Goal: Information Seeking & Learning: Compare options

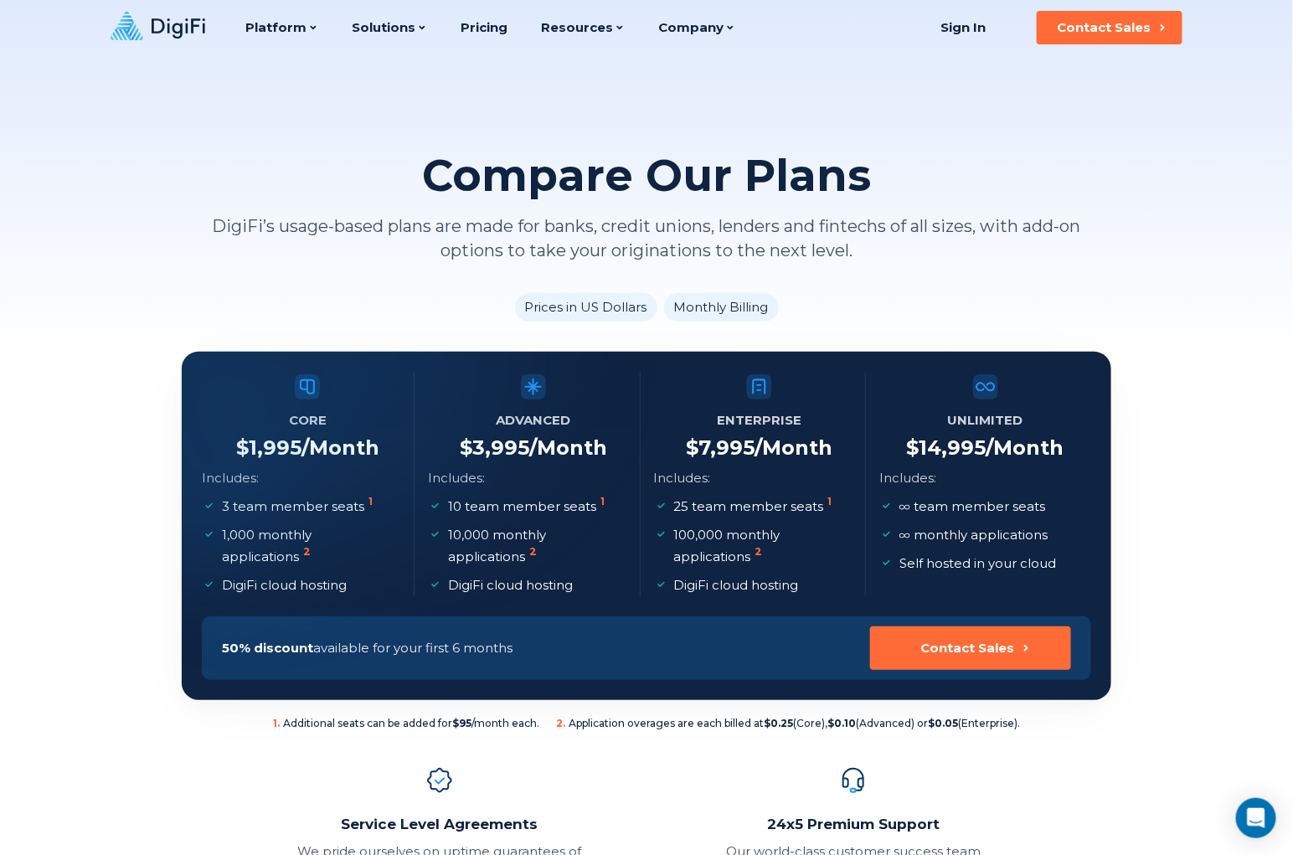
click at [721, 301] on li "Monthly Billing" at bounding box center [721, 307] width 115 height 28
click at [722, 301] on li "Monthly Billing" at bounding box center [721, 307] width 115 height 28
click at [758, 305] on li "Monthly Billing" at bounding box center [721, 307] width 115 height 28
click at [757, 306] on li "Monthly Billing" at bounding box center [721, 307] width 115 height 28
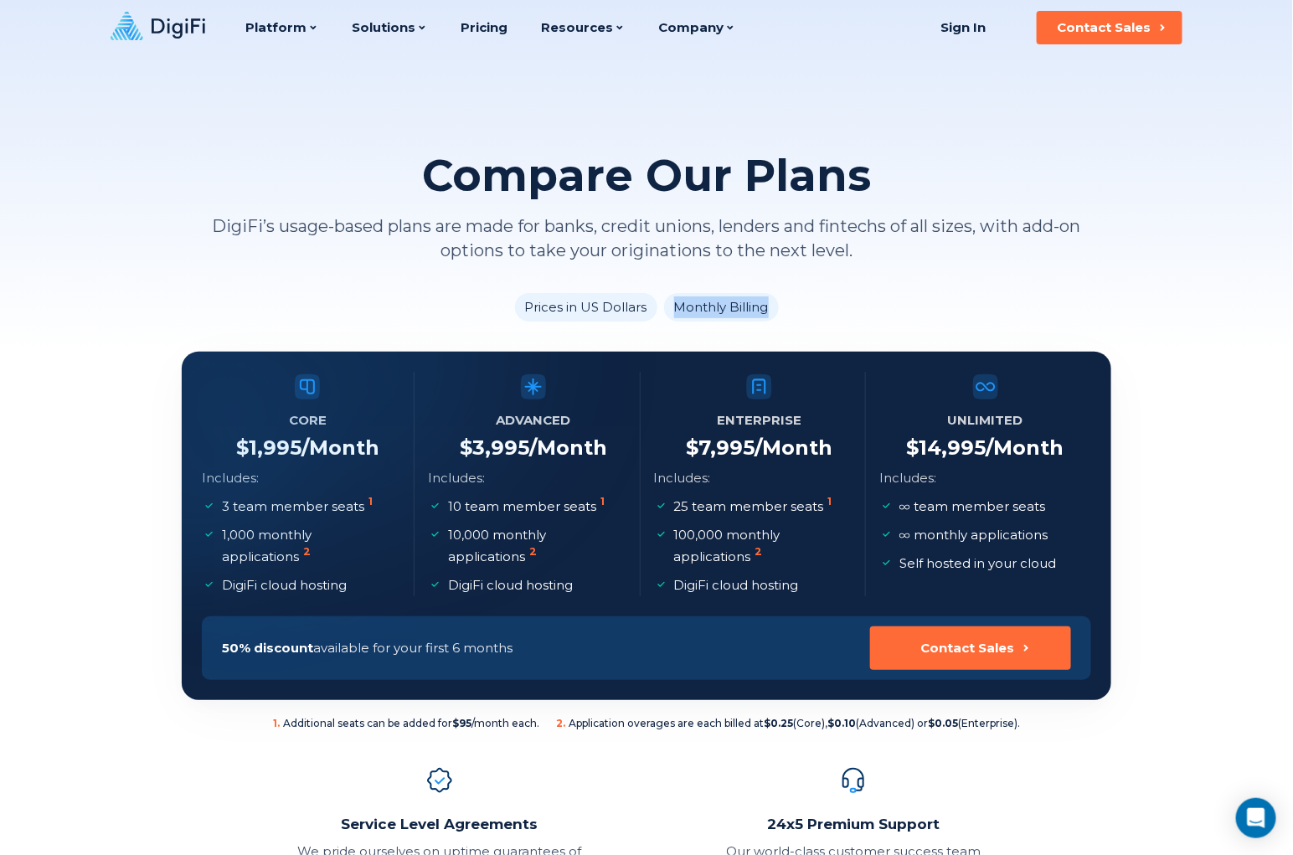
click at [733, 312] on li "Monthly Billing" at bounding box center [721, 307] width 115 height 28
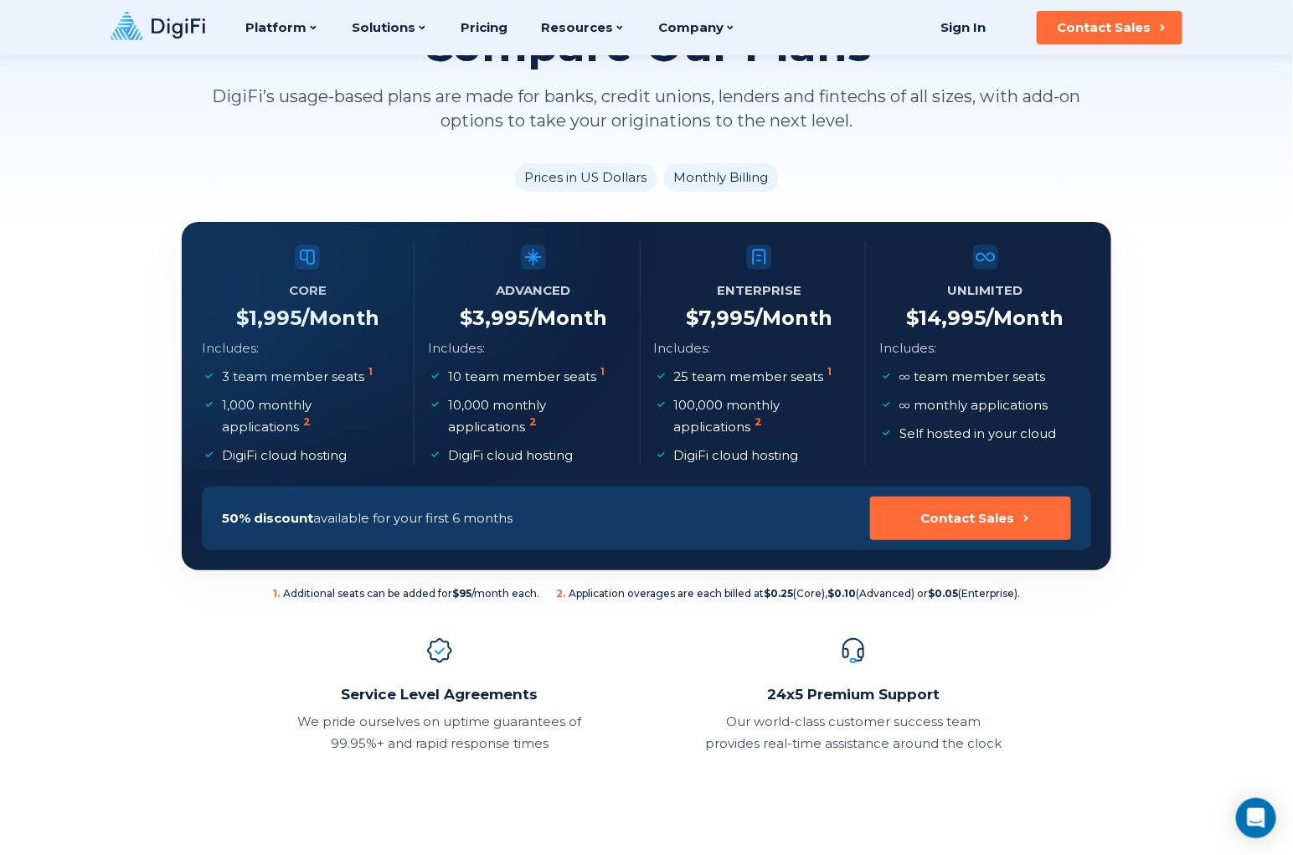
scroll to position [111, 0]
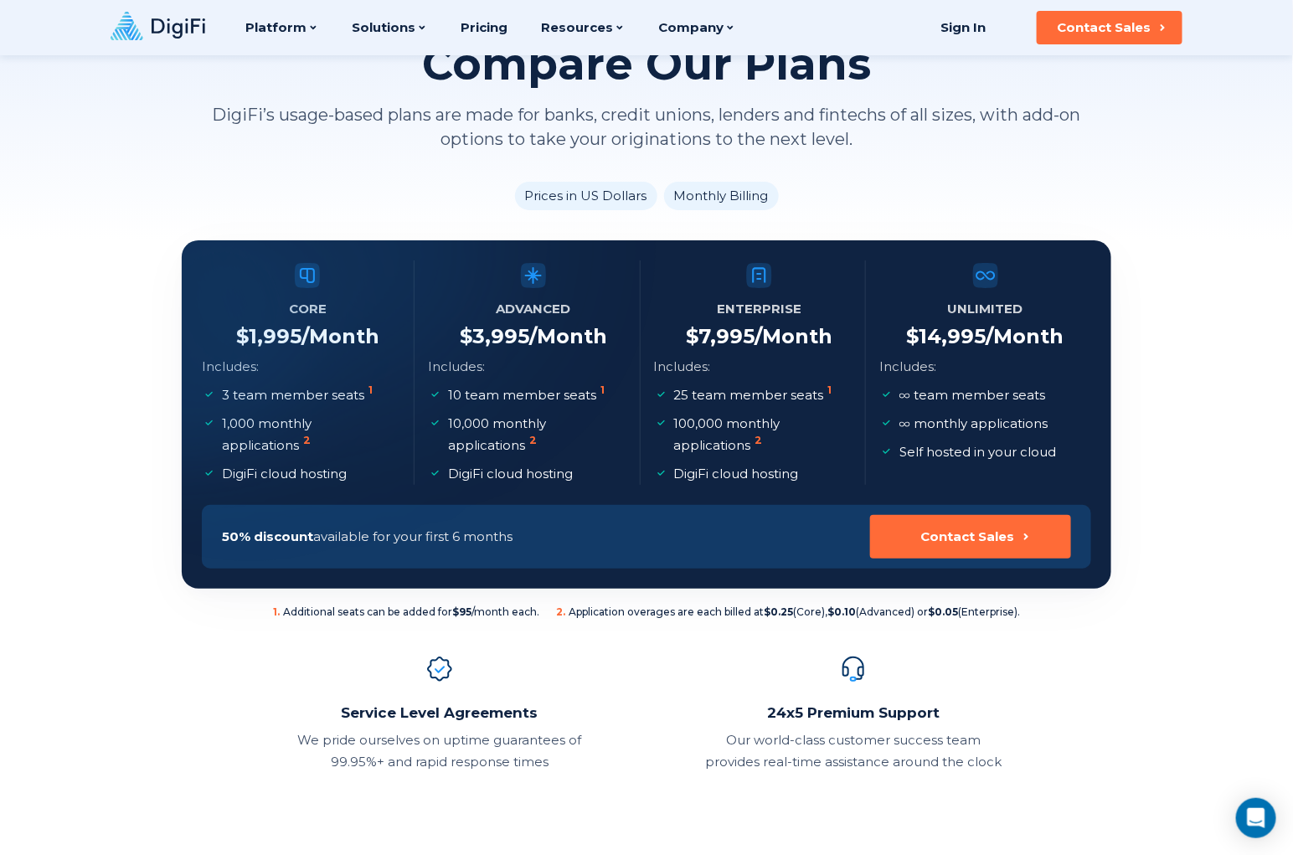
click at [972, 310] on h5 "Unlimited" at bounding box center [985, 308] width 75 height 23
click at [972, 312] on h5 "Unlimited" at bounding box center [985, 308] width 75 height 23
click at [973, 332] on h4 "$ 14,995 /Month" at bounding box center [985, 336] width 157 height 25
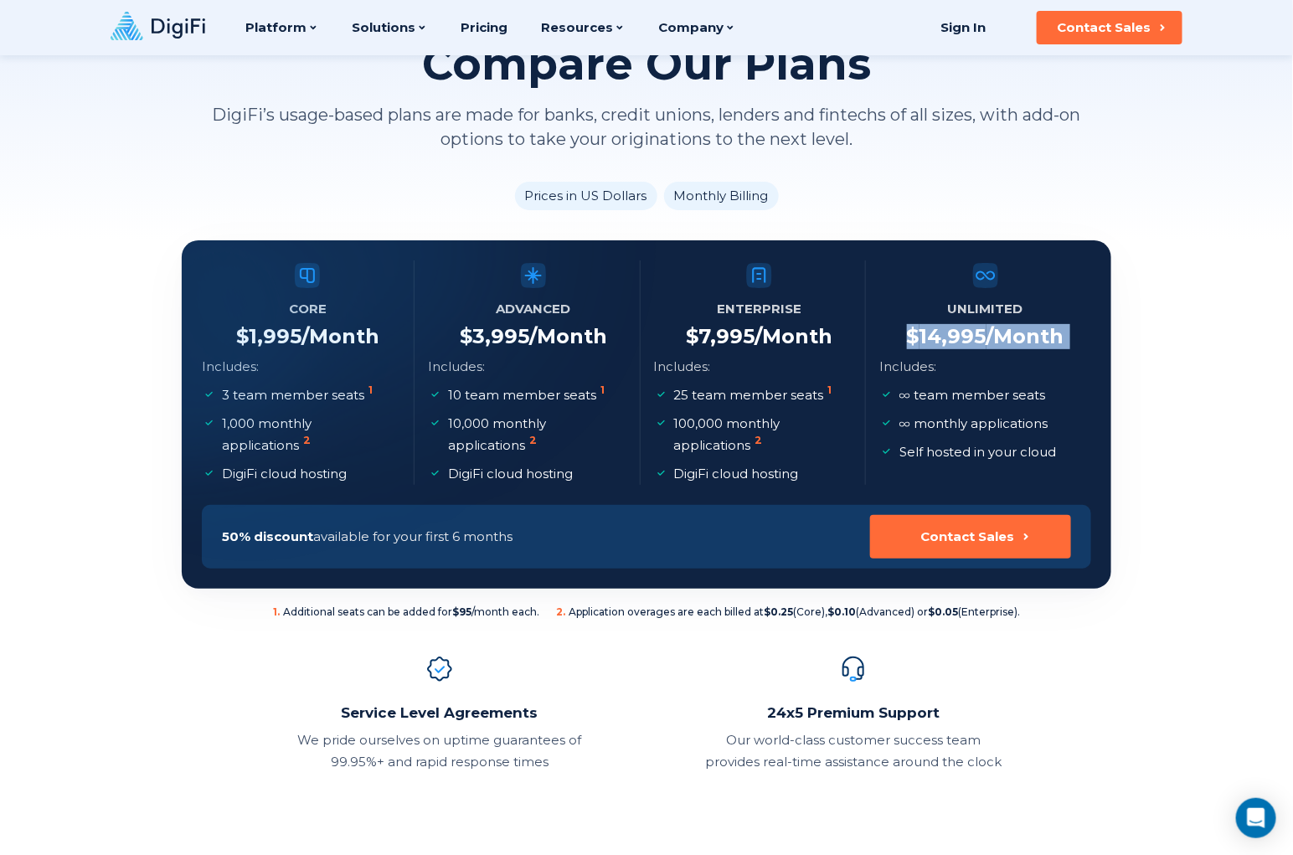
click at [973, 332] on h4 "$ 14,995 /Month" at bounding box center [985, 336] width 157 height 25
click at [979, 342] on h4 "$ 14,995 /Month" at bounding box center [985, 336] width 157 height 25
drag, startPoint x: 999, startPoint y: 336, endPoint x: 1073, endPoint y: 337, distance: 73.7
click at [1073, 337] on li "Unlimited $ 14,995 /Month Includes: team member seats monthly applications Self…" at bounding box center [985, 372] width 212 height 224
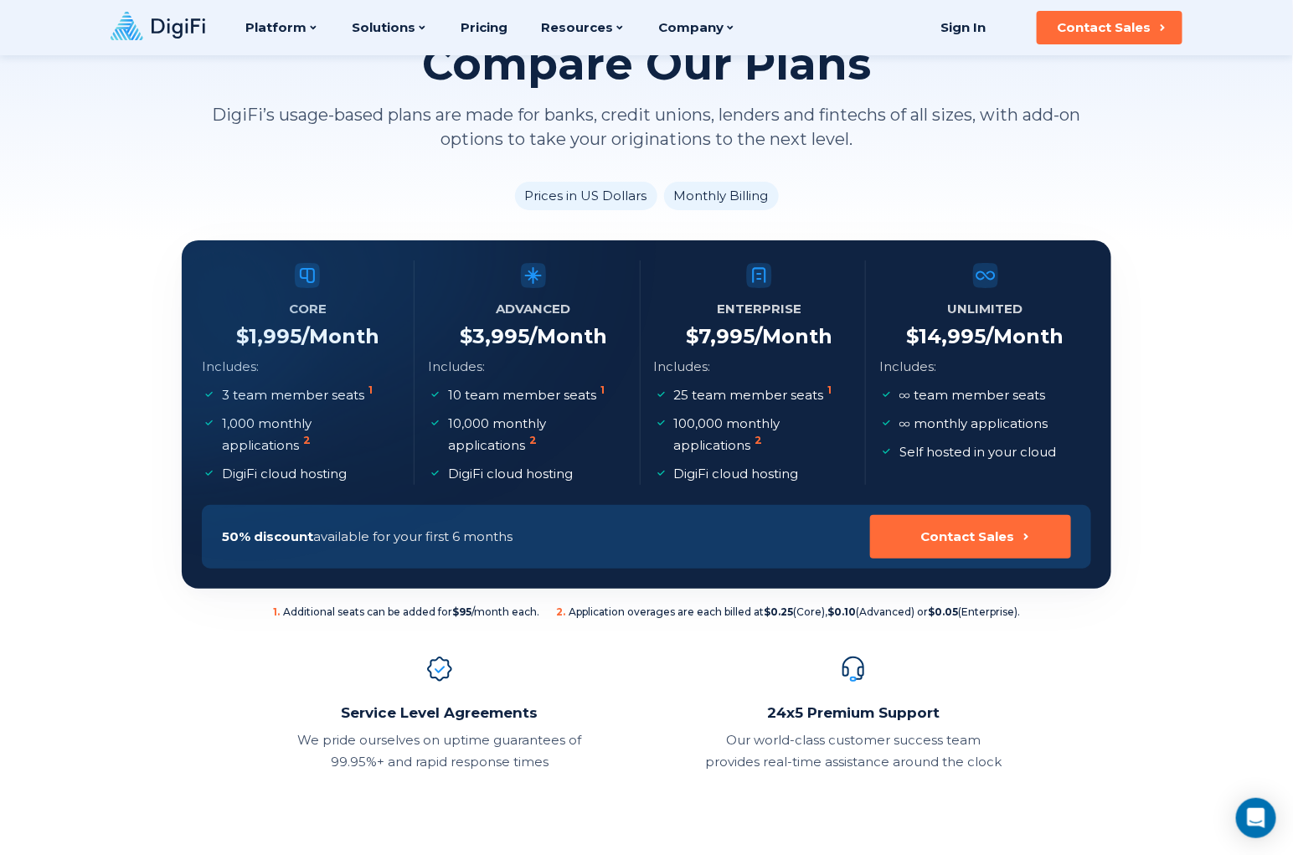
click at [706, 400] on p "25 team member seats 1" at bounding box center [755, 395] width 162 height 22
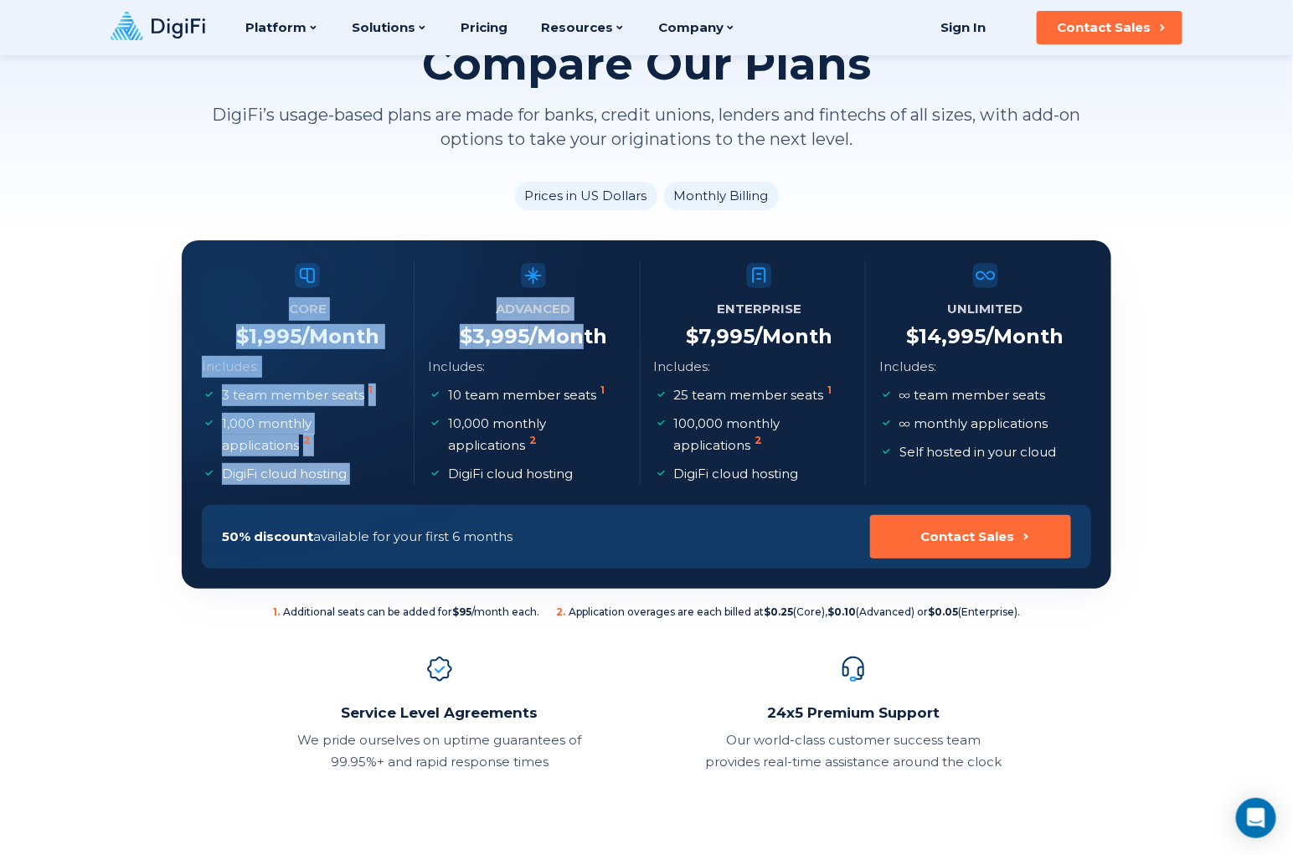
drag, startPoint x: 498, startPoint y: 305, endPoint x: 580, endPoint y: 353, distance: 94.7
click at [580, 353] on section "Core $ 1,995 /Month Includes: 3 team member seats 1 1,000 monthly applications …" at bounding box center [647, 414] width 930 height 348
click at [580, 366] on li "Advanced $ 3,995 /Month Includes: 10 team member seats 1 10,000 monthly applica…" at bounding box center [534, 372] width 213 height 224
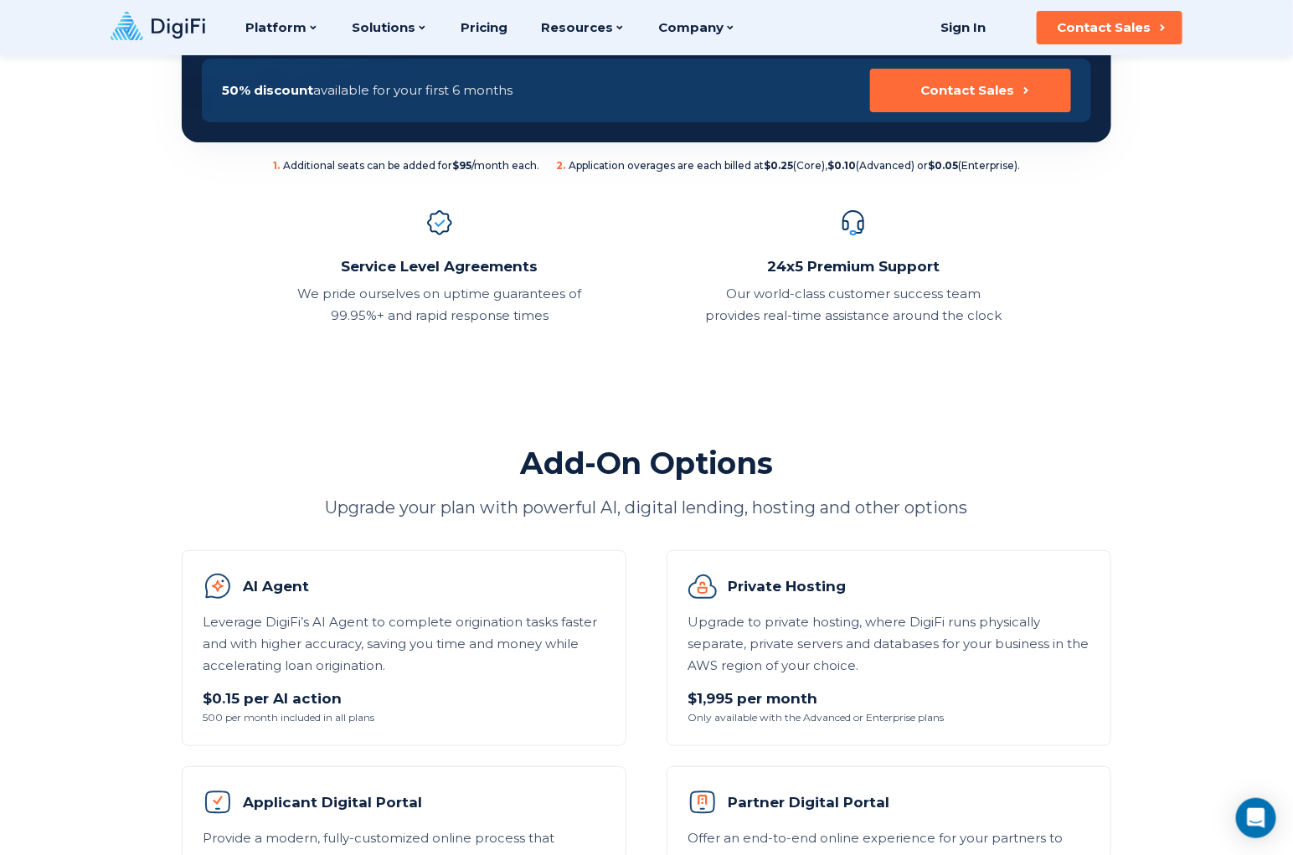
scroll to position [223, 0]
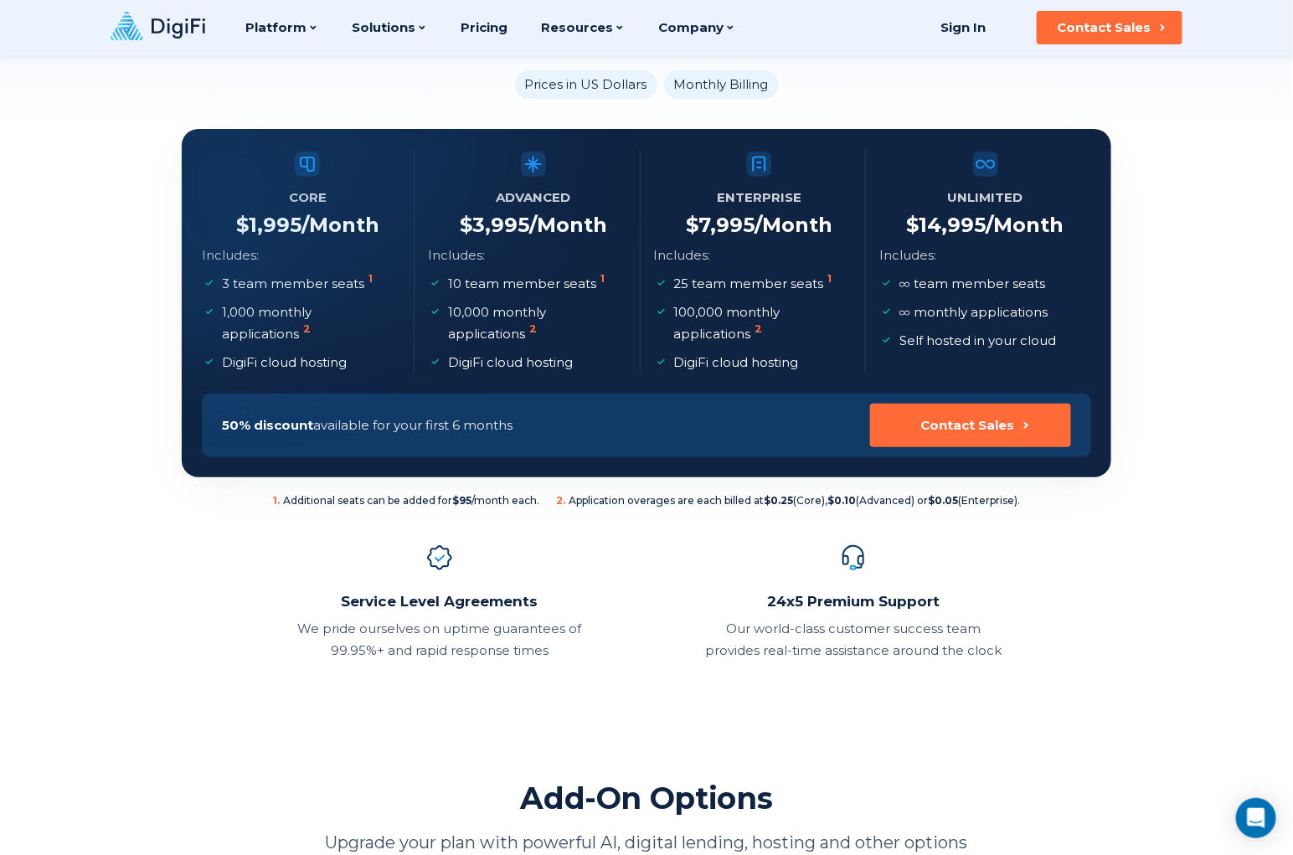
click at [606, 503] on span "2 . Application overages are each billed at $0.25 (Core), $0.10 (Advanced) or $…" at bounding box center [788, 500] width 464 height 13
click at [663, 503] on span "2 . Application overages are each billed at $0.25 (Core), $0.10 (Advanced) or $…" at bounding box center [788, 500] width 464 height 13
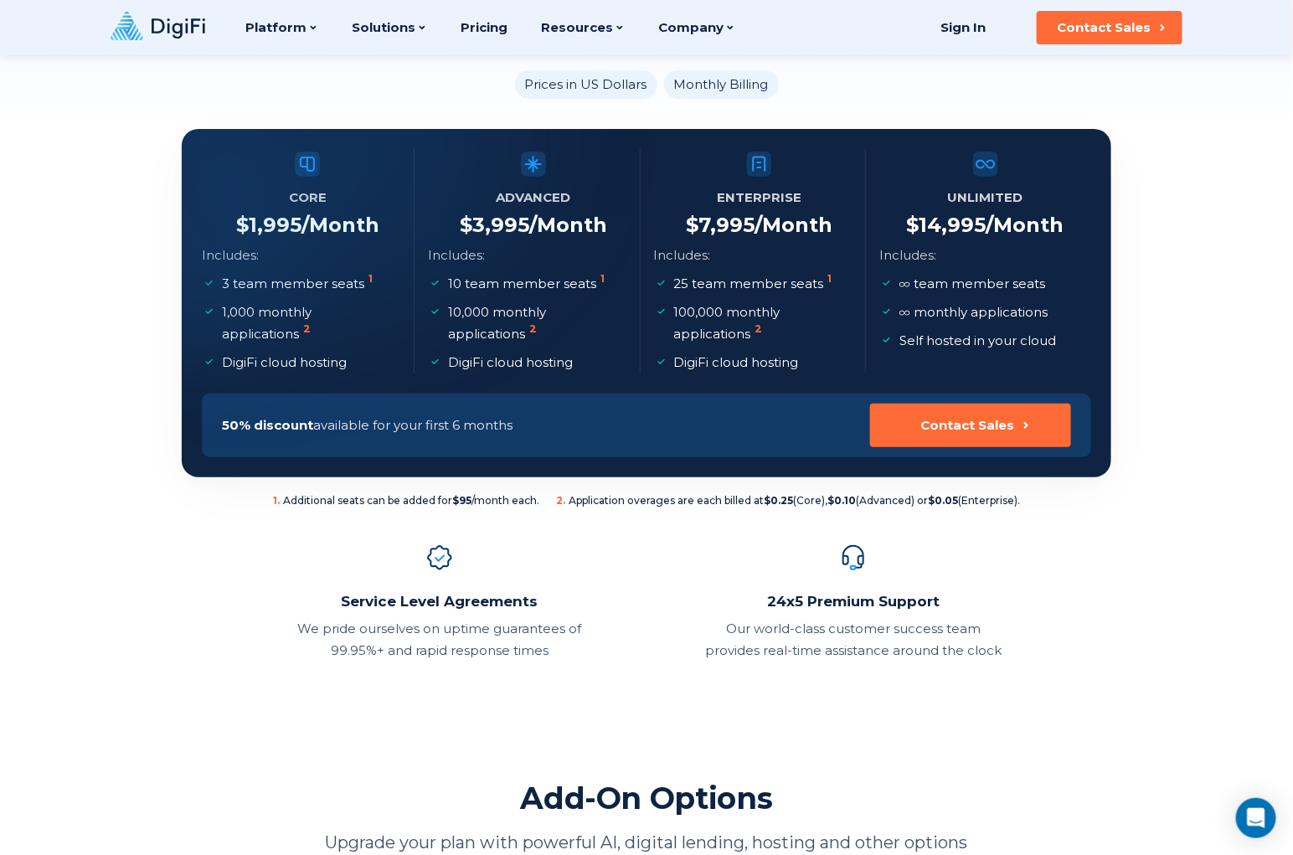
click at [688, 503] on span "2 . Application overages are each billed at $0.25 (Core), $0.10 (Advanced) or $…" at bounding box center [788, 500] width 464 height 13
click at [702, 503] on span "2 . Application overages are each billed at $0.25 (Core), $0.10 (Advanced) or $…" at bounding box center [788, 500] width 464 height 13
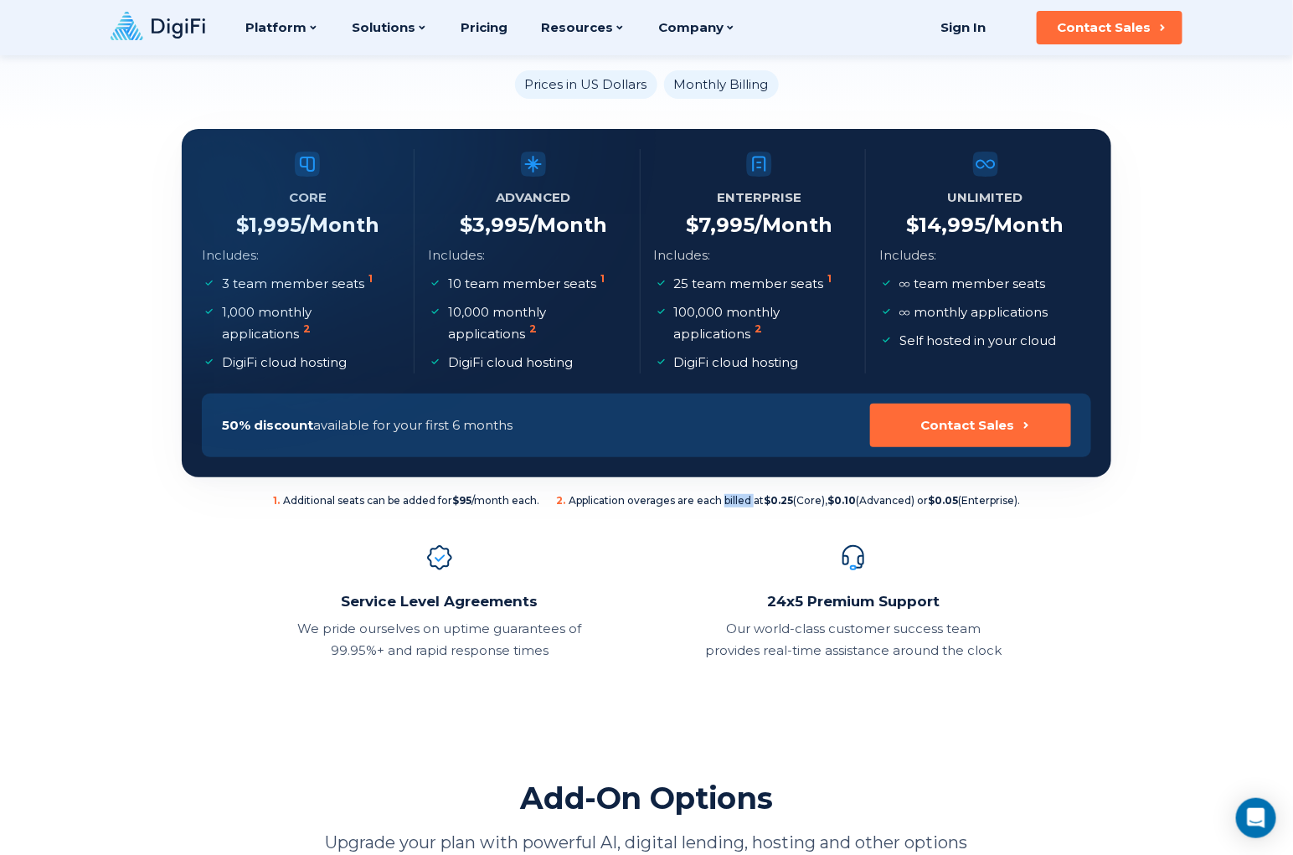
click at [754, 503] on span "2 . Application overages are each billed at $0.25 (Core), $0.10 (Advanced) or $…" at bounding box center [788, 500] width 464 height 13
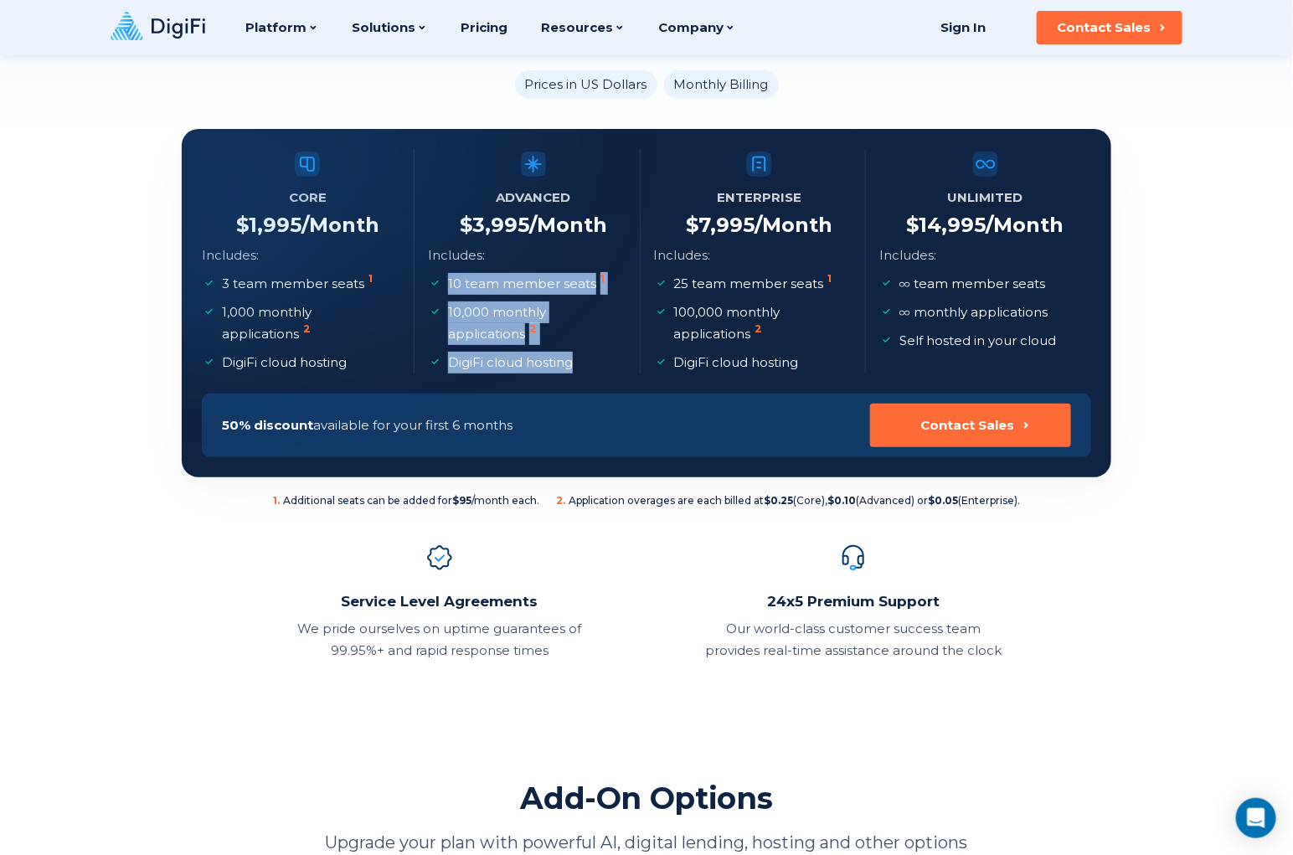
drag, startPoint x: 579, startPoint y: 365, endPoint x: 440, endPoint y: 284, distance: 161.0
click at [440, 284] on ul "10 team member seats 1 10,000 monthly applications 2 DigiFi cloud hosting" at bounding box center [534, 323] width 212 height 101
click at [440, 284] on icon at bounding box center [434, 282] width 13 height 13
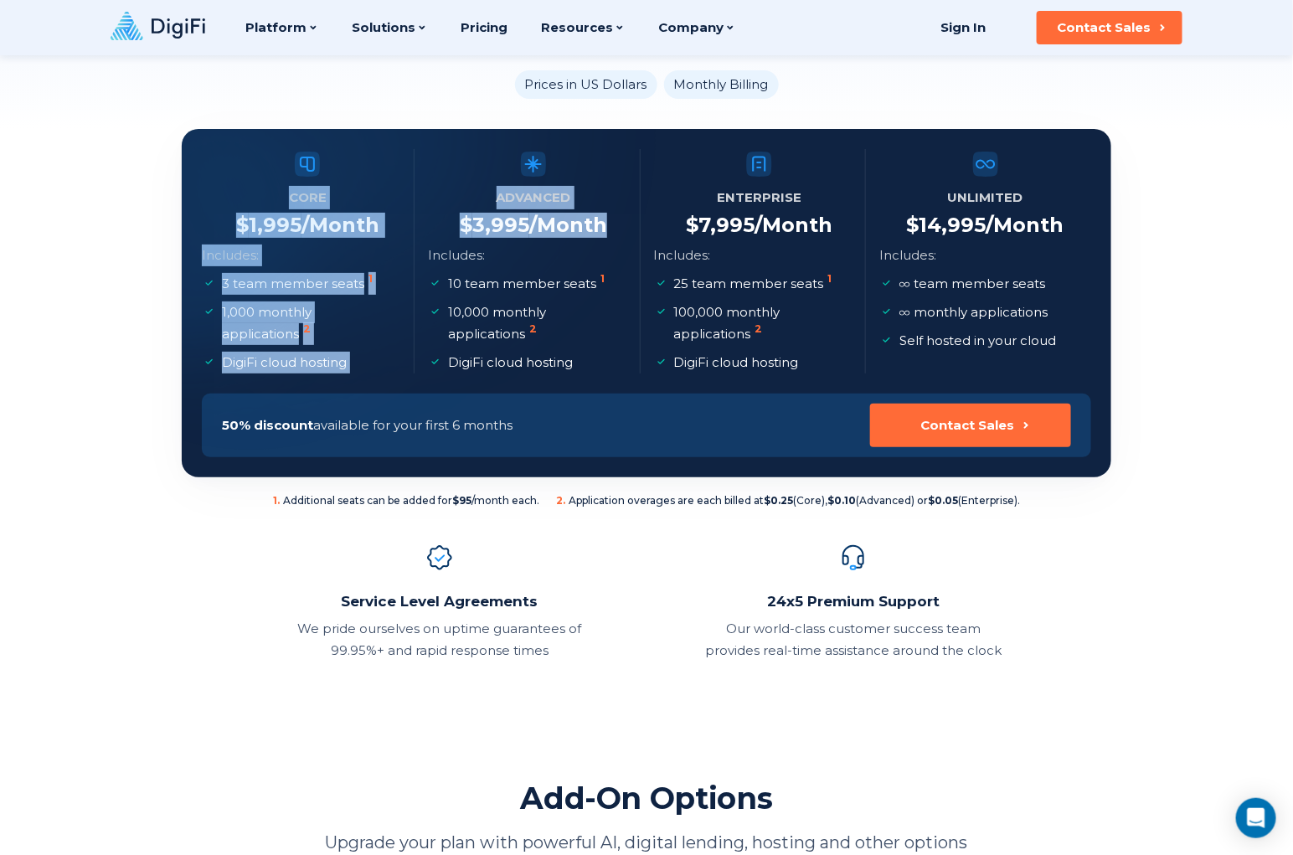
drag, startPoint x: 498, startPoint y: 193, endPoint x: 609, endPoint y: 208, distance: 111.5
click at [609, 208] on section "Core $ 1,995 /Month Includes: 3 team member seats 1 1,000 monthly applications …" at bounding box center [647, 303] width 930 height 348
click at [609, 208] on li "Advanced $ 3,995 /Month Includes: 10 team member seats 1 10,000 monthly applica…" at bounding box center [534, 261] width 213 height 224
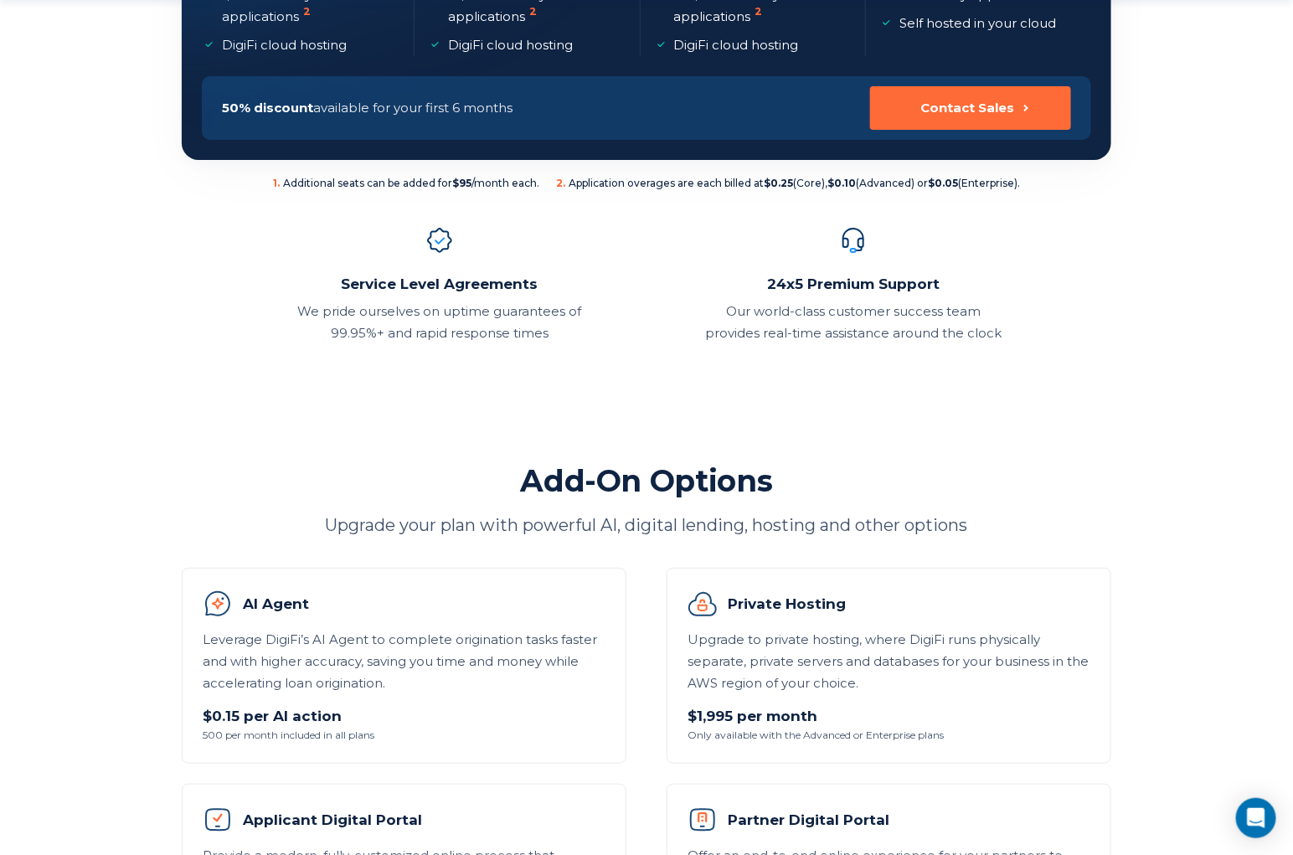
scroll to position [558, 0]
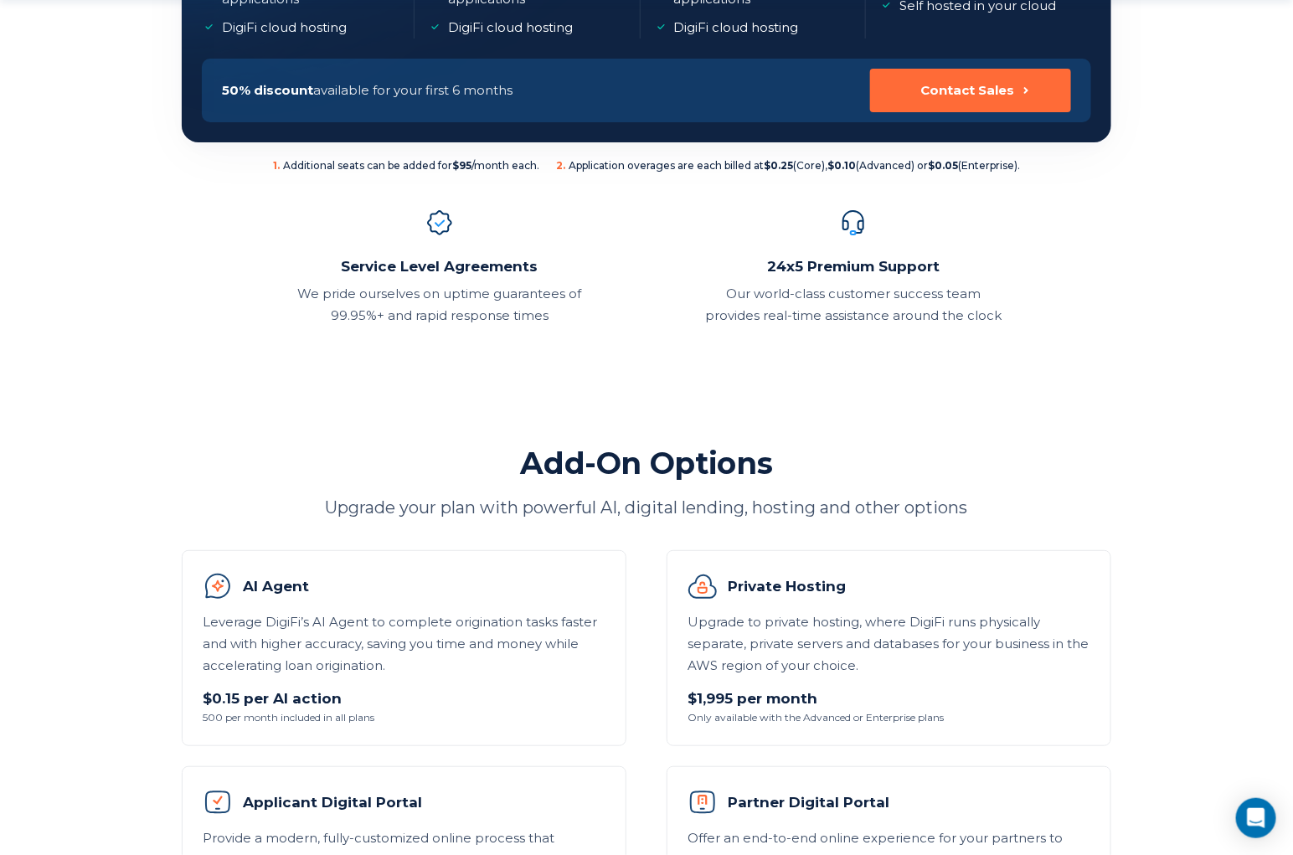
click at [642, 534] on div "Add-On Options Upgrade your plan with powerful AI, digital lending, hosting and…" at bounding box center [646, 836] width 977 height 785
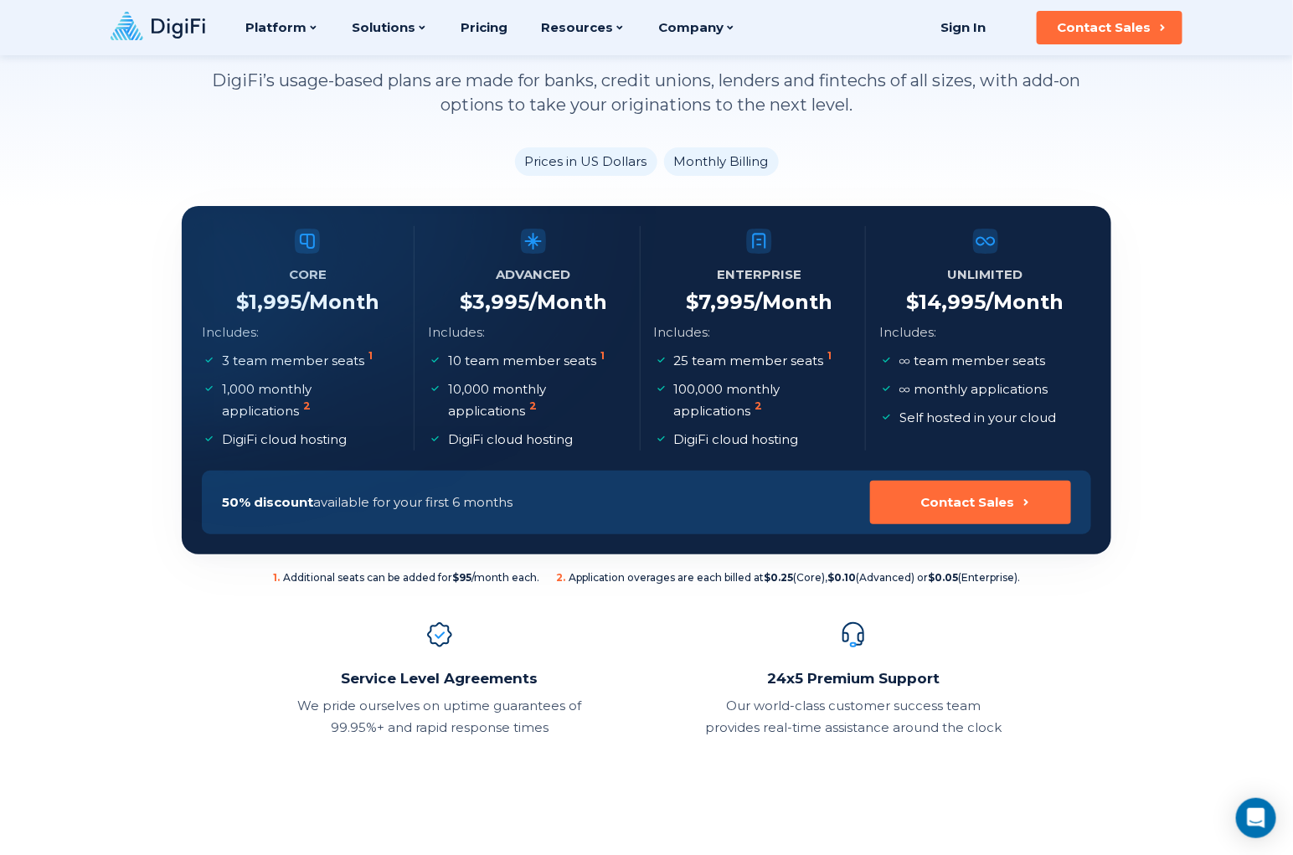
scroll to position [111, 0]
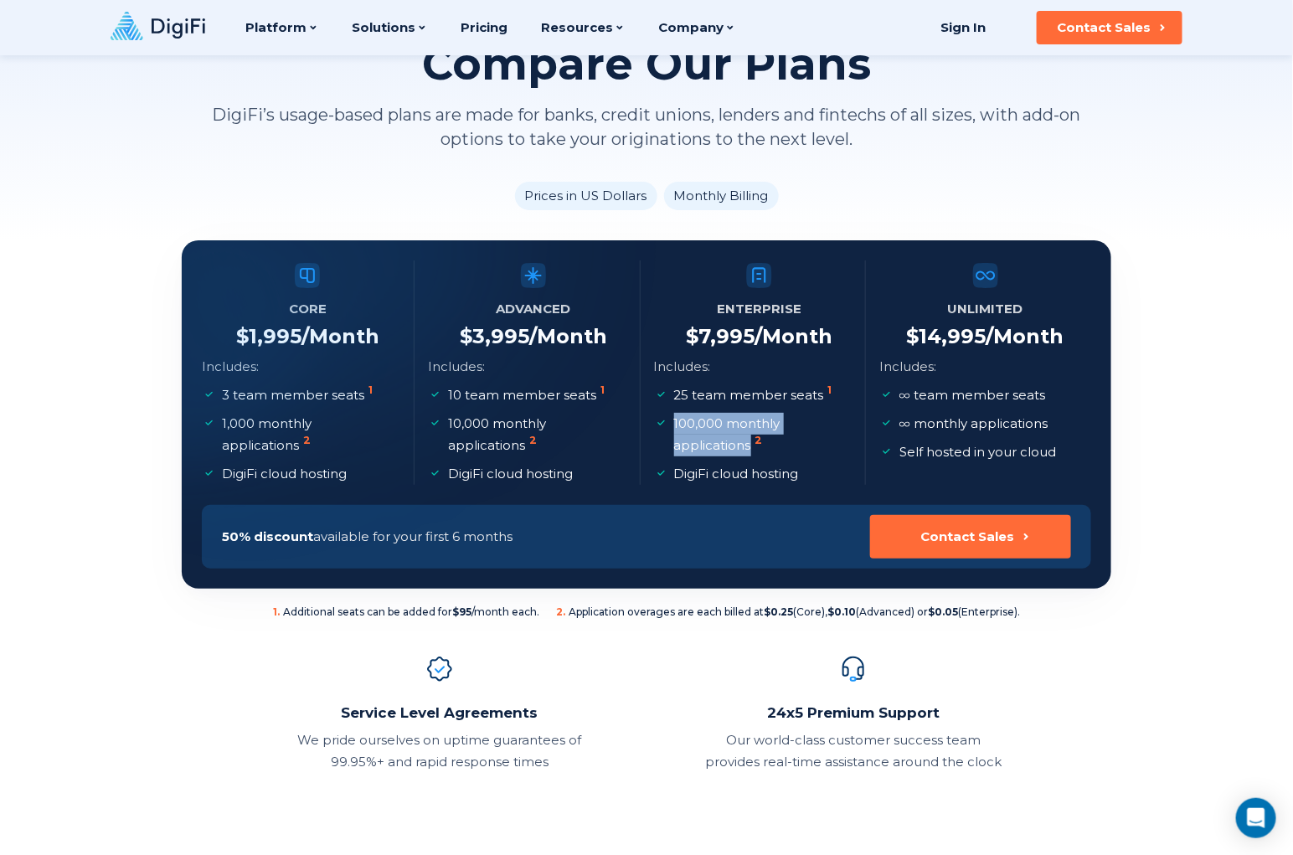
drag, startPoint x: 673, startPoint y: 423, endPoint x: 751, endPoint y: 455, distance: 84.1
click at [751, 455] on p "100,000 monthly applications 2" at bounding box center [761, 435] width 175 height 44
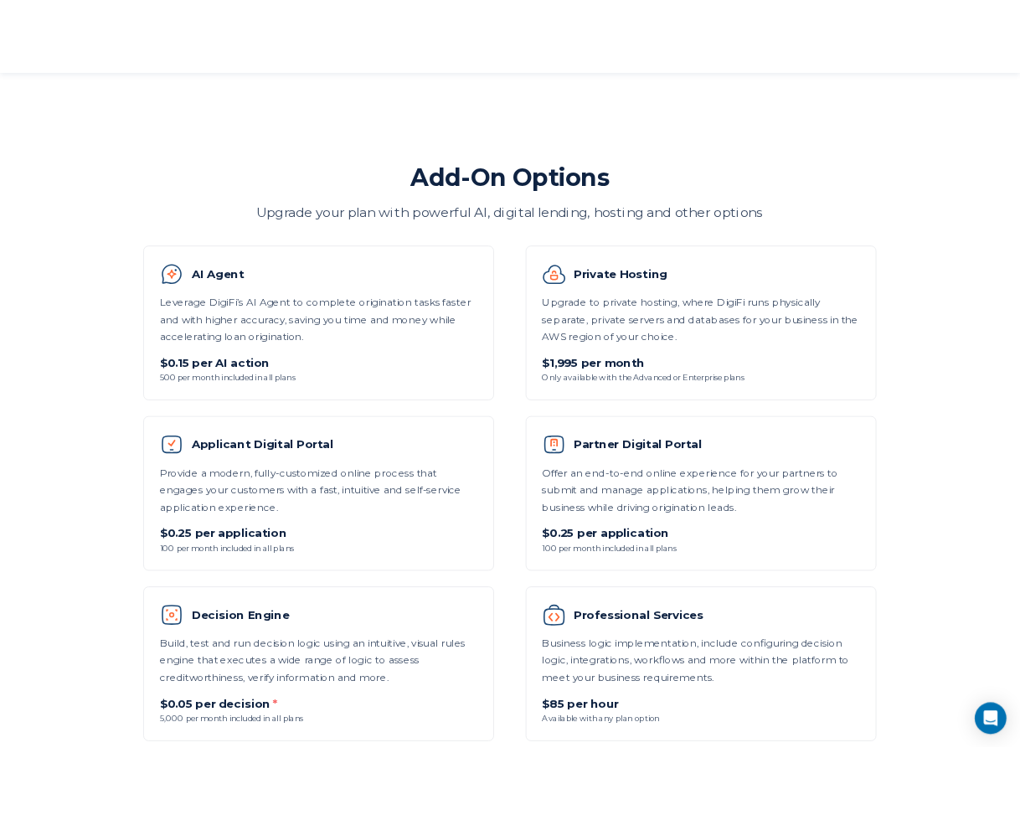
scroll to position [893, 0]
